Goal: Task Accomplishment & Management: Manage account settings

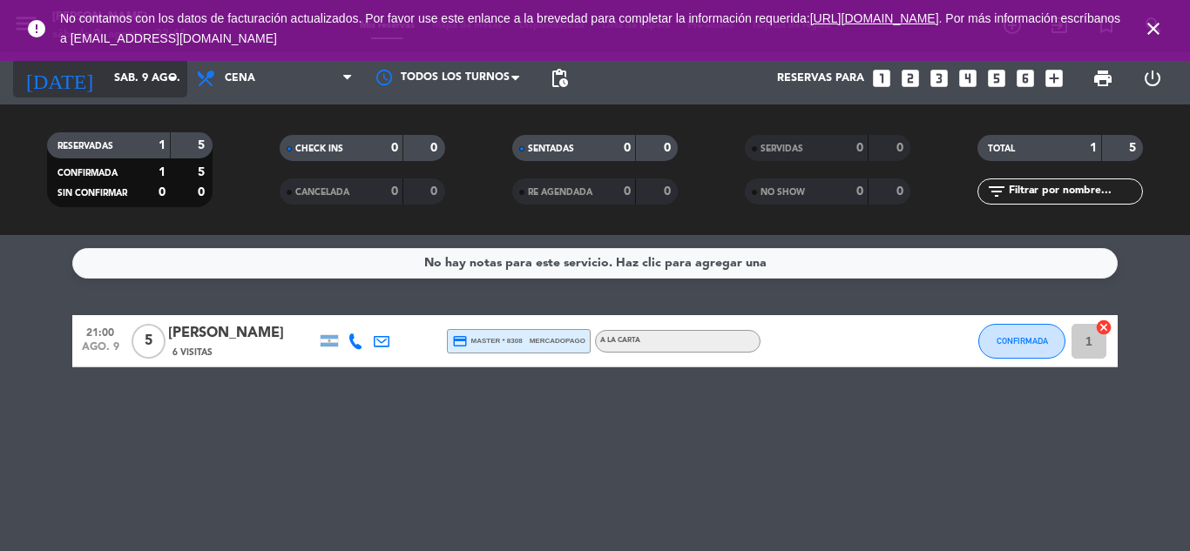
click at [147, 78] on input "sáb. 9 ago." at bounding box center [178, 79] width 147 height 30
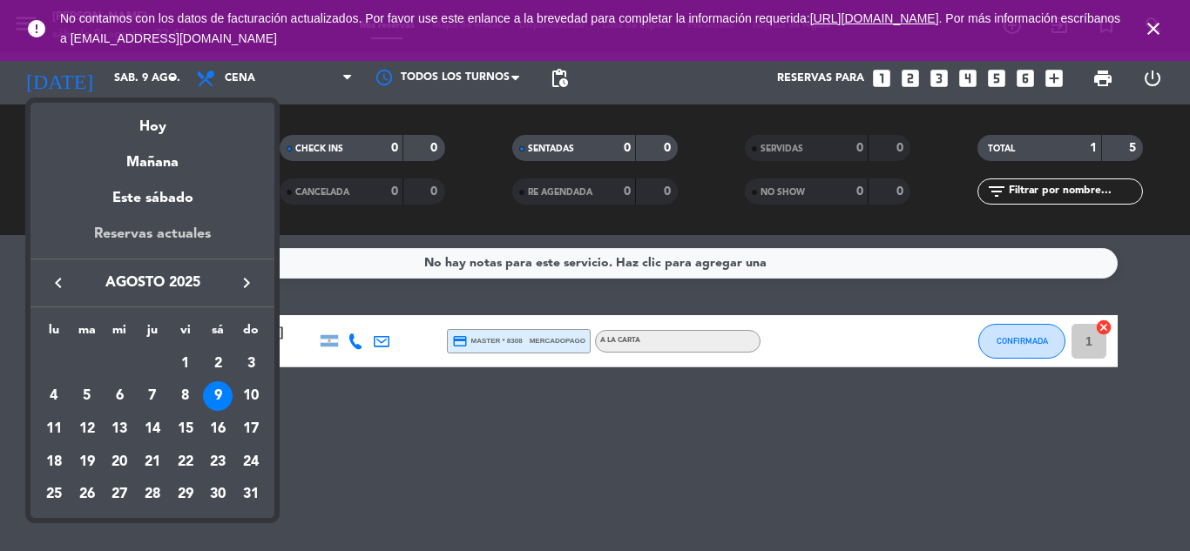
click at [181, 224] on div "Reservas actuales" at bounding box center [152, 241] width 244 height 36
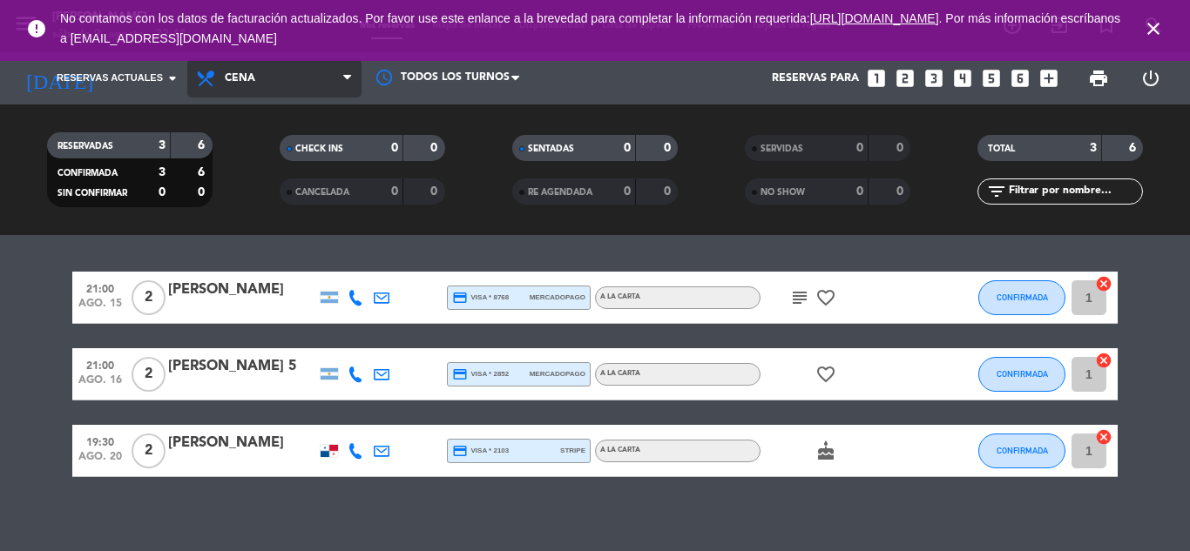
click at [248, 84] on span "Cena" at bounding box center [240, 78] width 30 height 12
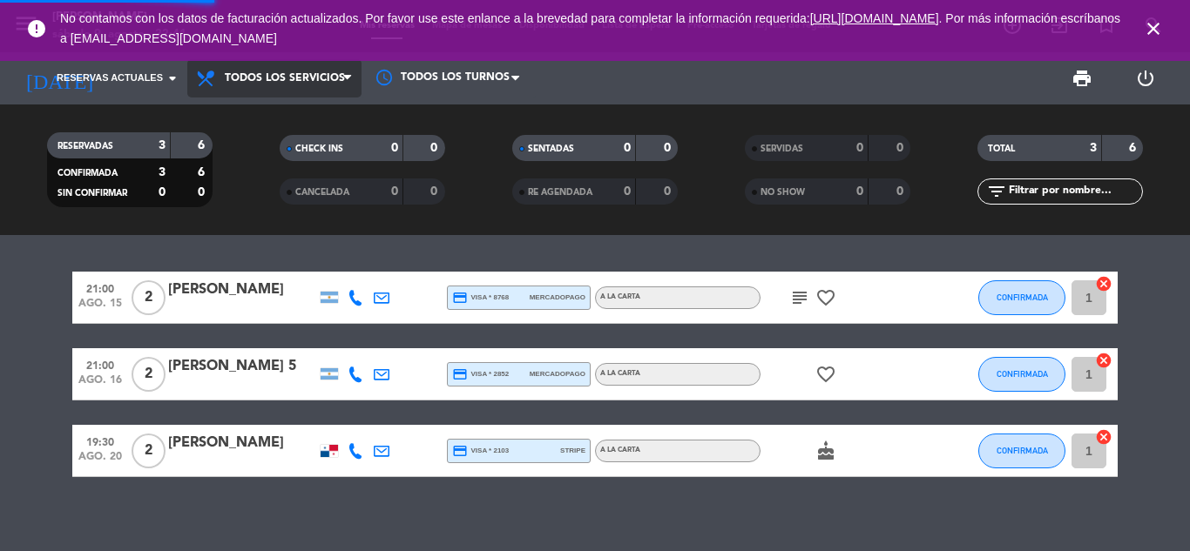
click at [268, 107] on div "menu [PERSON_NAME] [DATE] 9. agosto - 22:41 Mis reservas Mapa de mesas Disponib…" at bounding box center [595, 117] width 1190 height 235
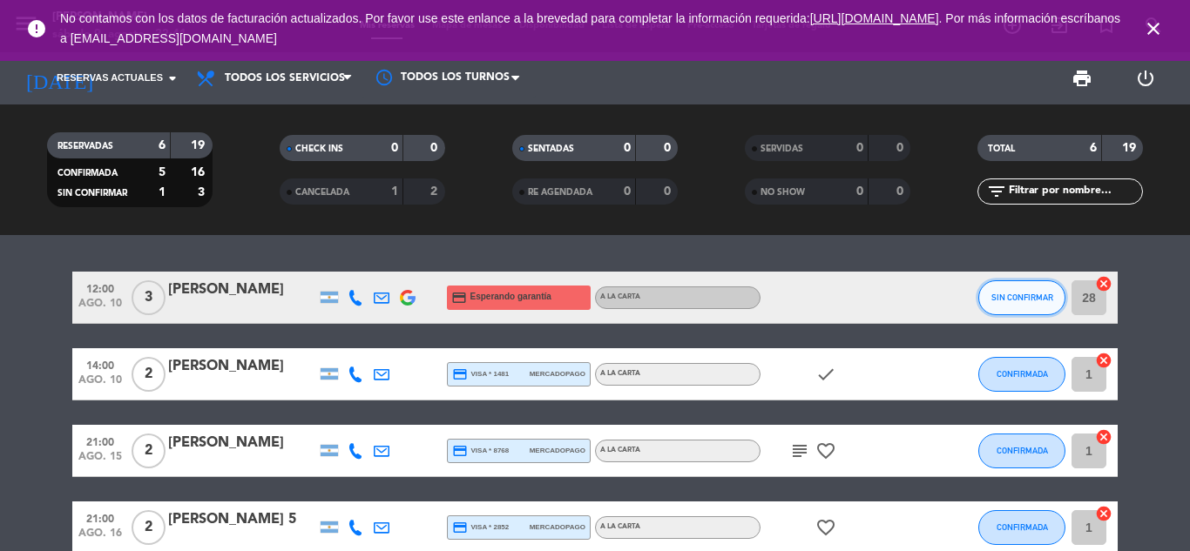
click at [1026, 305] on button "SIN CONFIRMAR" at bounding box center [1021, 297] width 87 height 35
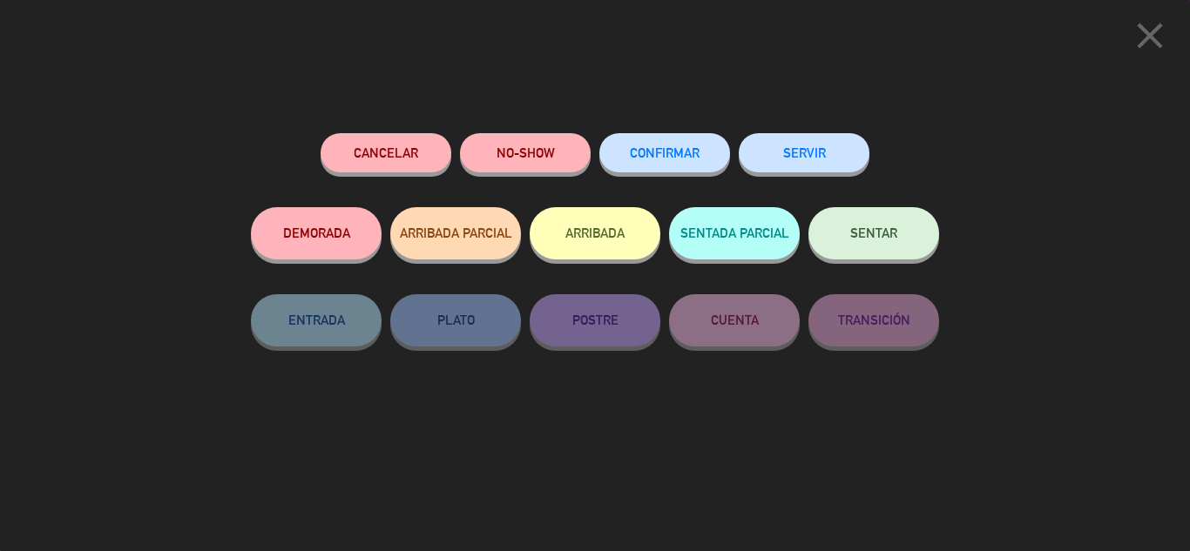
click at [698, 159] on span "CONFIRMAR" at bounding box center [665, 152] width 70 height 15
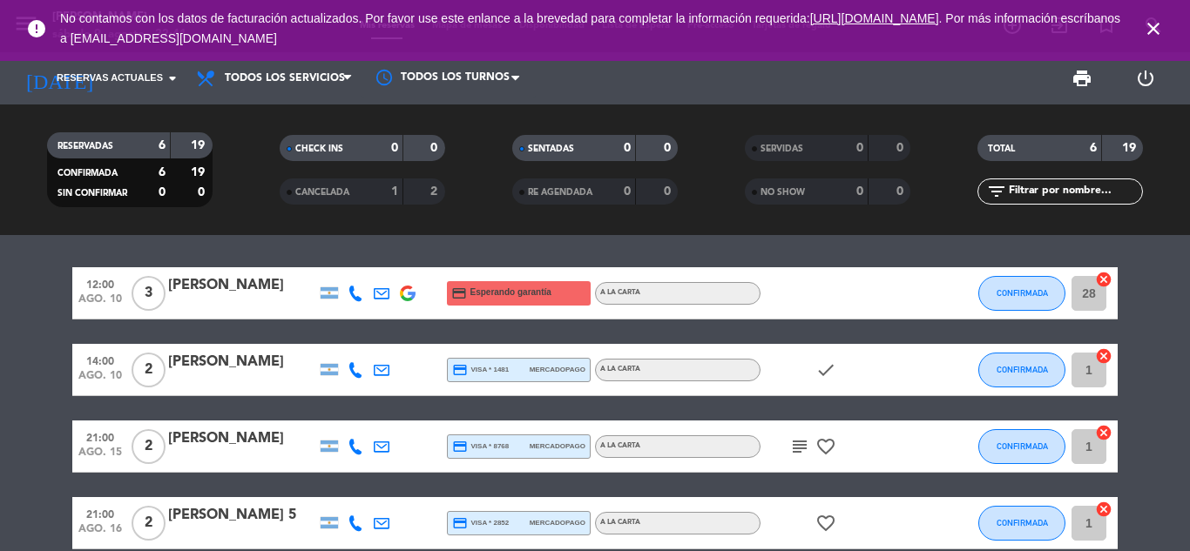
scroll to position [5, 0]
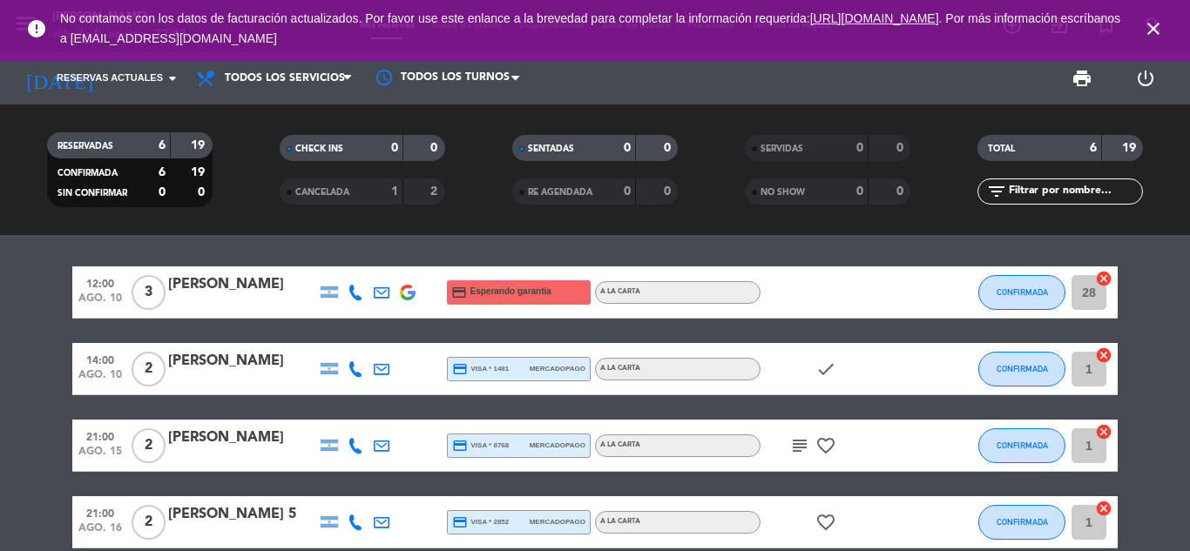
click at [361, 293] on icon at bounding box center [355, 293] width 16 height 16
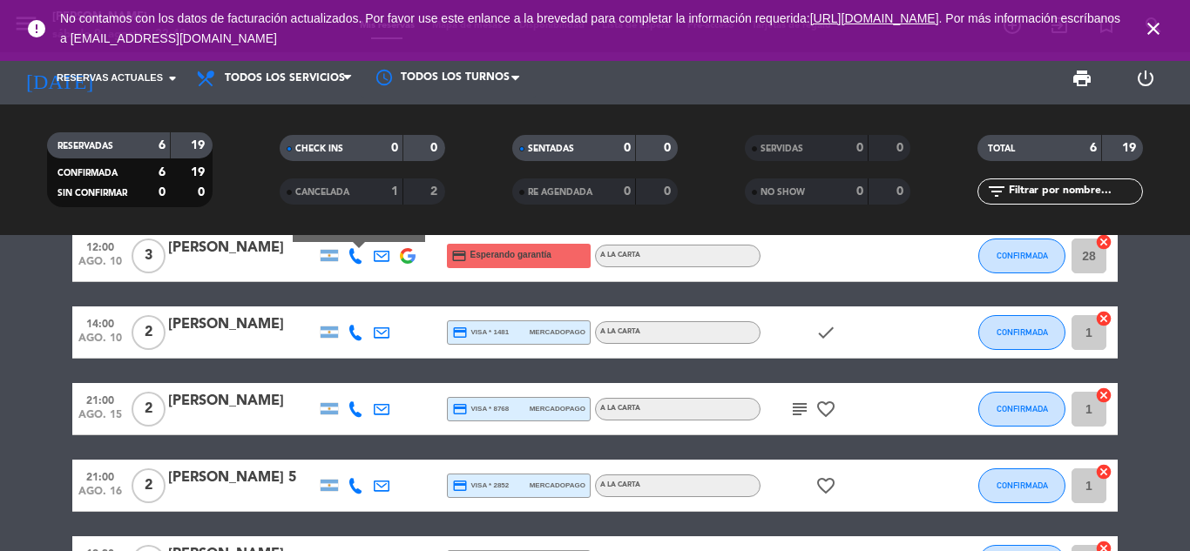
scroll to position [45, 0]
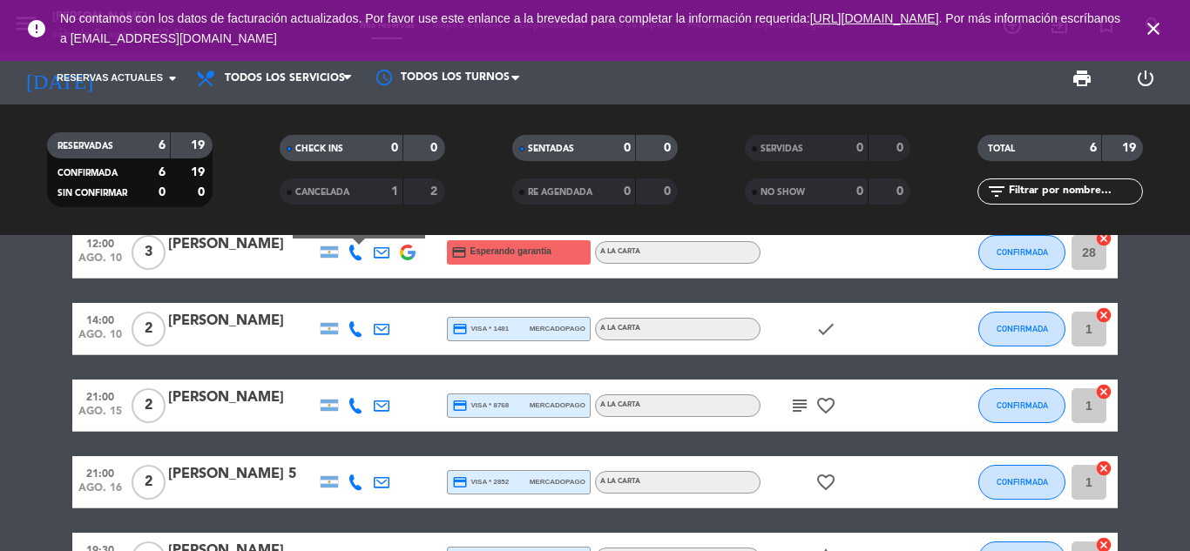
click at [354, 410] on icon at bounding box center [355, 406] width 16 height 16
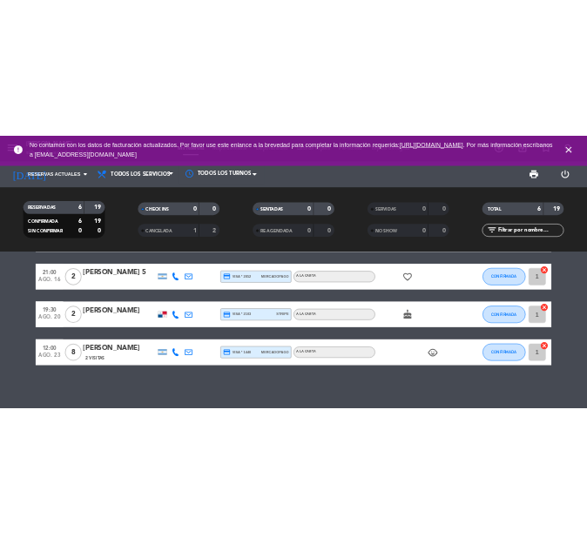
scroll to position [0, 0]
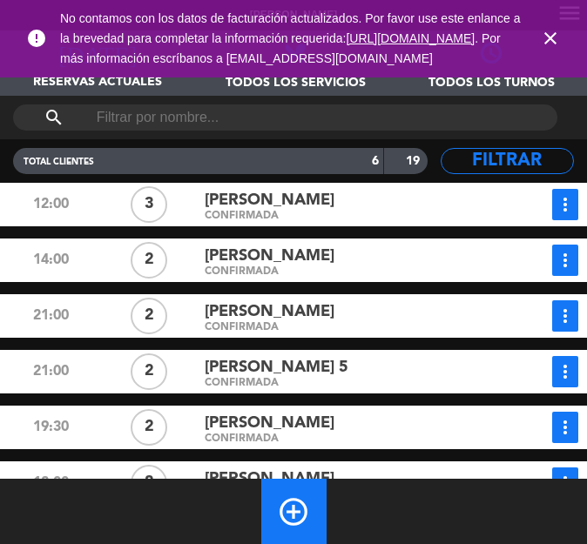
drag, startPoint x: 266, startPoint y: 199, endPoint x: 206, endPoint y: 199, distance: 60.1
click at [201, 199] on div "[PERSON_NAME] CONFIRMADA" at bounding box center [346, 204] width 295 height 31
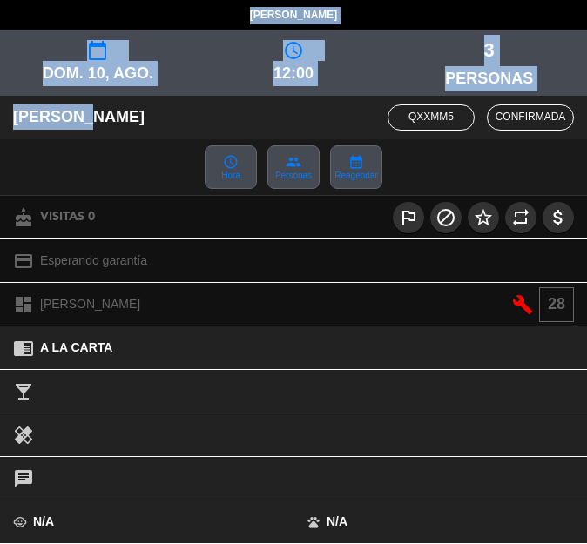
drag, startPoint x: 84, startPoint y: 117, endPoint x: -1, endPoint y: 118, distance: 85.3
click at [0, 118] on html "close × [PERSON_NAME] × chrome_reader_mode Listado de Reservas account_box Clie…" at bounding box center [293, 272] width 587 height 544
click at [63, 113] on div "[PERSON_NAME]" at bounding box center [171, 116] width 342 height 25
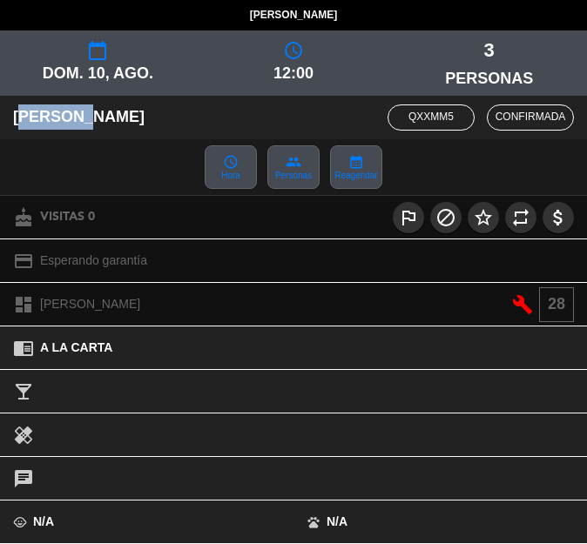
drag, startPoint x: 86, startPoint y: 118, endPoint x: 9, endPoint y: 118, distance: 77.5
click at [9, 118] on div "[PERSON_NAME]" at bounding box center [171, 116] width 342 height 25
copy div "[PERSON_NAME]"
click at [487, 136] on div "[PERSON_NAME] qXXMm5 CONFIRMADA" at bounding box center [293, 118] width 587 height 44
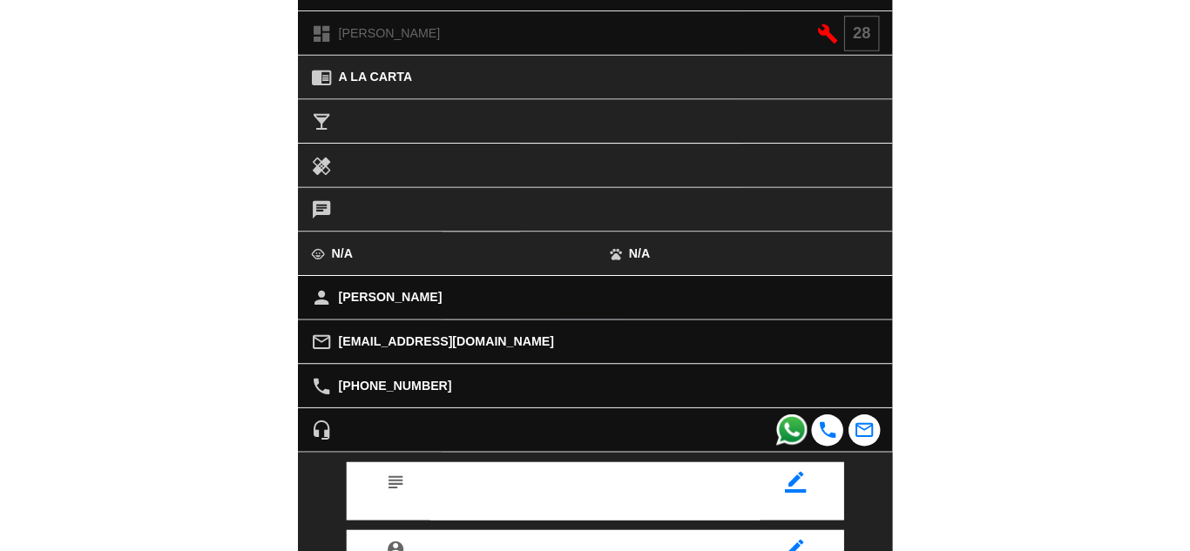
scroll to position [428, 0]
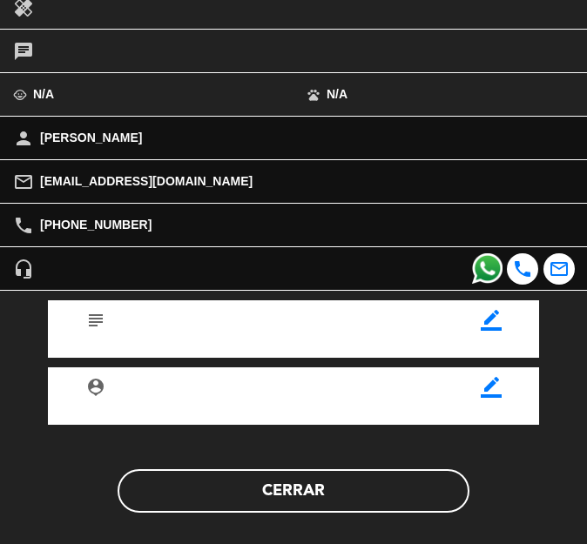
copy span "[PHONE_NUMBER]"
drag, startPoint x: 179, startPoint y: 222, endPoint x: 48, endPoint y: 218, distance: 130.7
click at [48, 218] on div "local_phone [PHONE_NUMBER]" at bounding box center [293, 225] width 587 height 43
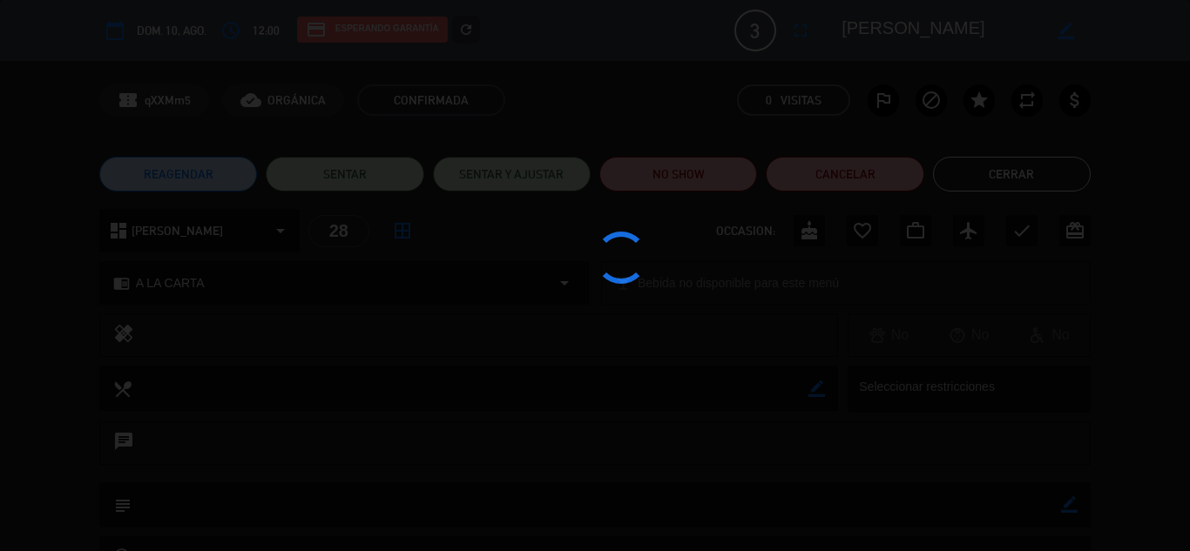
scroll to position [0, 0]
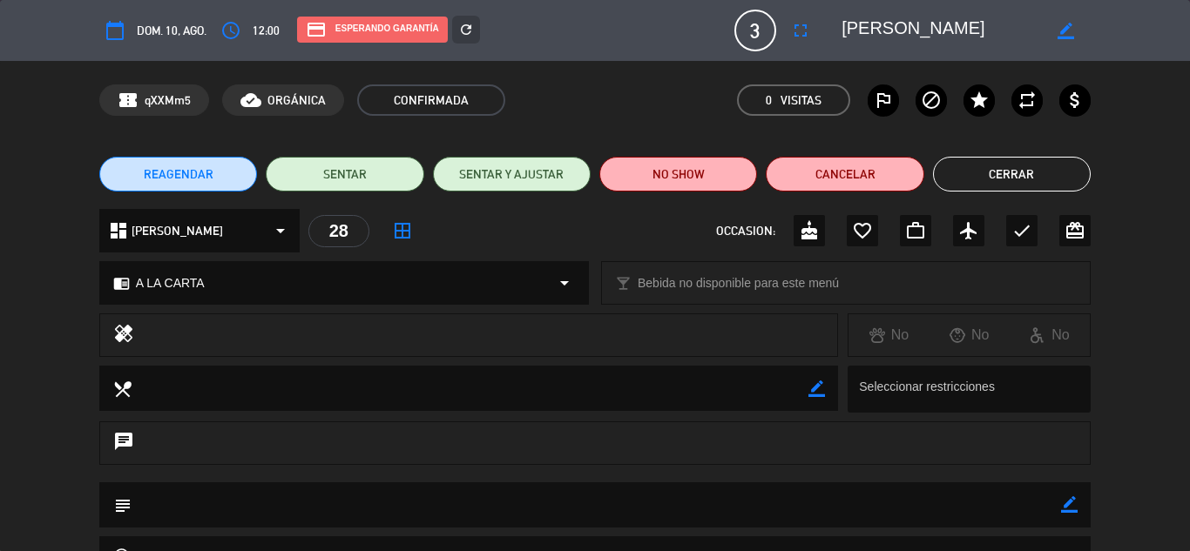
click at [1035, 168] on button "Cerrar" at bounding box center [1012, 174] width 158 height 35
